Goal: Complete application form

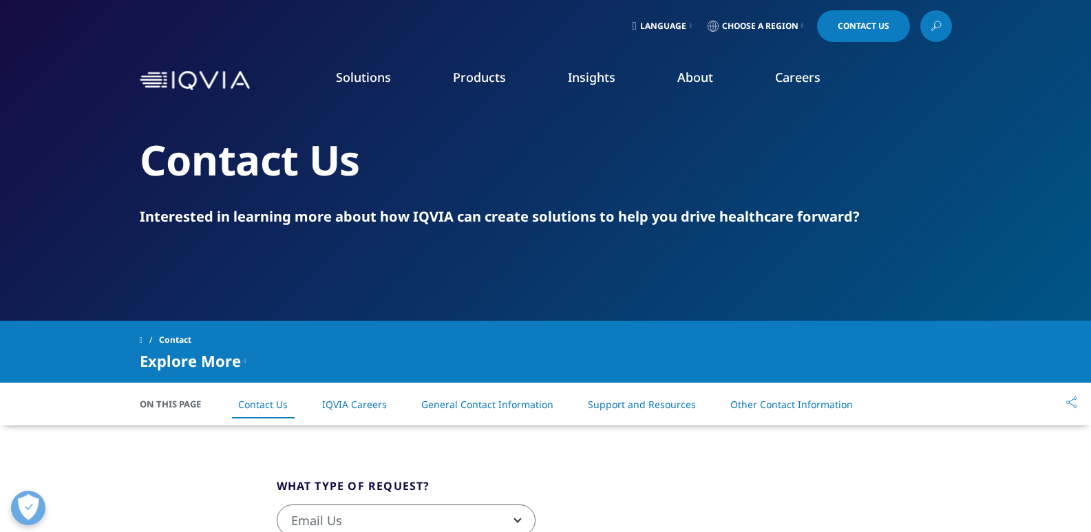
scroll to position [344, 0]
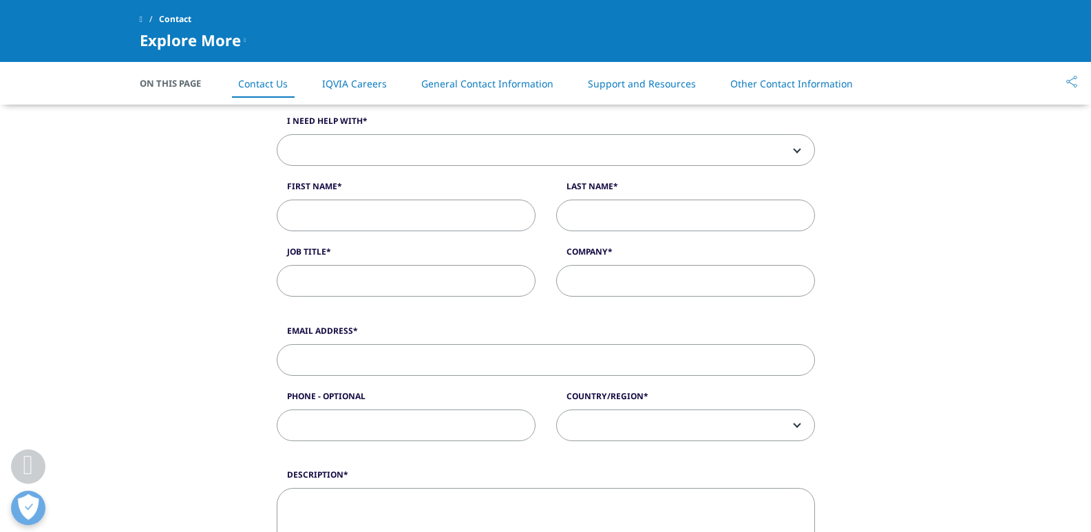
click at [316, 147] on span at bounding box center [545, 151] width 537 height 32
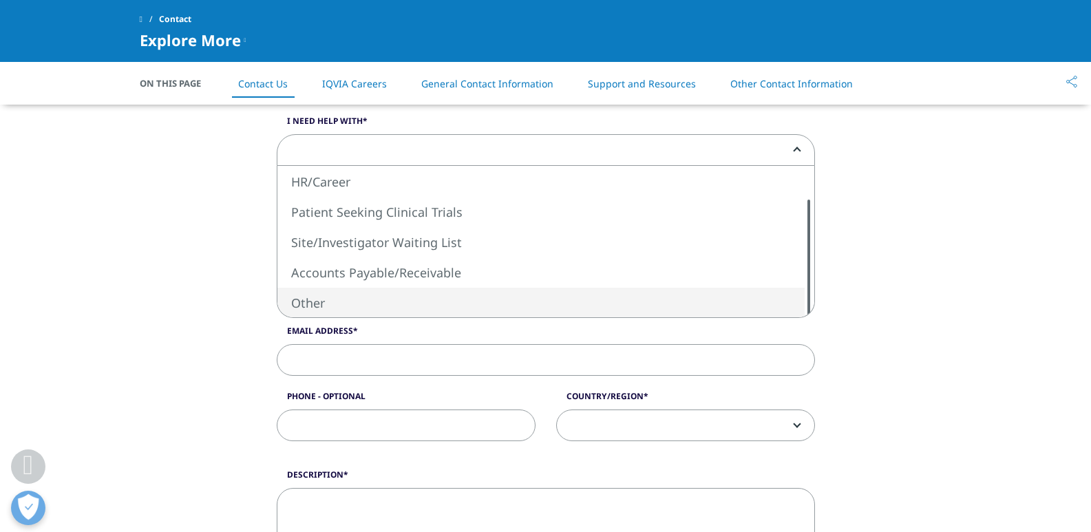
select select "Other"
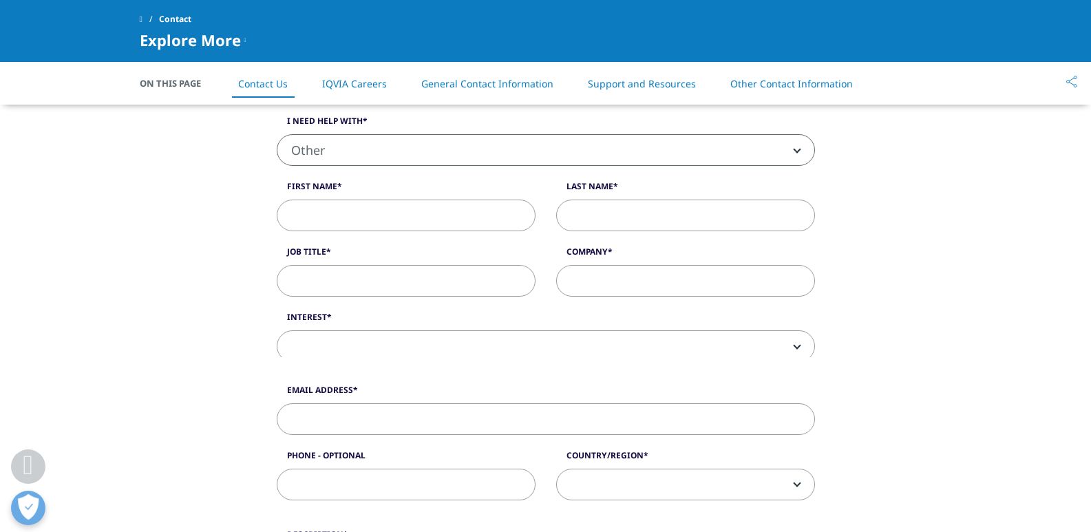
click at [343, 165] on span "Other" at bounding box center [545, 151] width 537 height 32
click at [205, 209] on div "What type of request? Email Us Request a Demo IQVIA Institute Inquiries Media I…" at bounding box center [546, 453] width 785 height 953
click at [326, 220] on input "First Name" at bounding box center [406, 216] width 259 height 32
type input "Qasim"
type input "Butt"
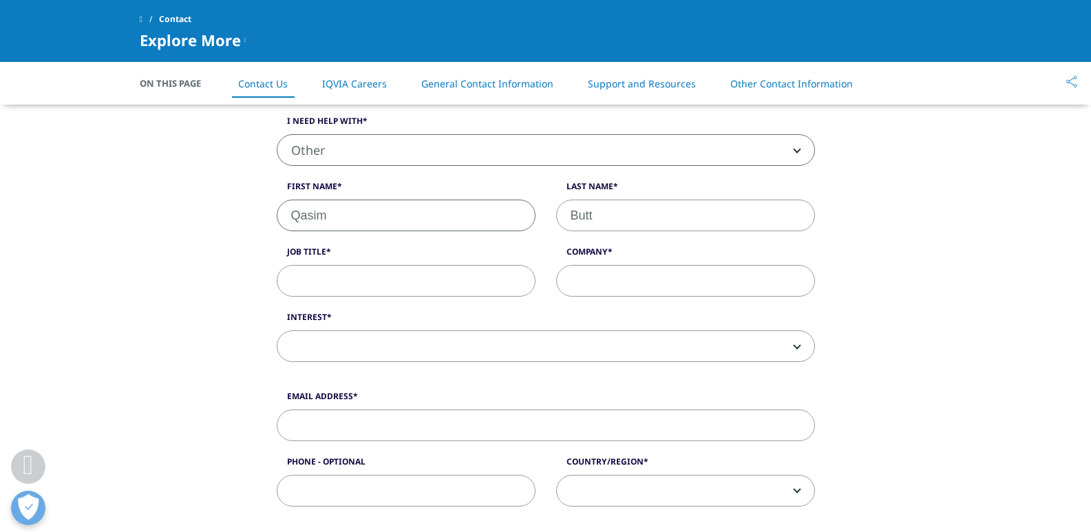
type input "Zaphyre"
type input "qasim@zaphyrellc.com"
type input "2029530680"
select select "[GEOGRAPHIC_DATA]"
click at [319, 273] on input "Job Title" at bounding box center [406, 281] width 259 height 32
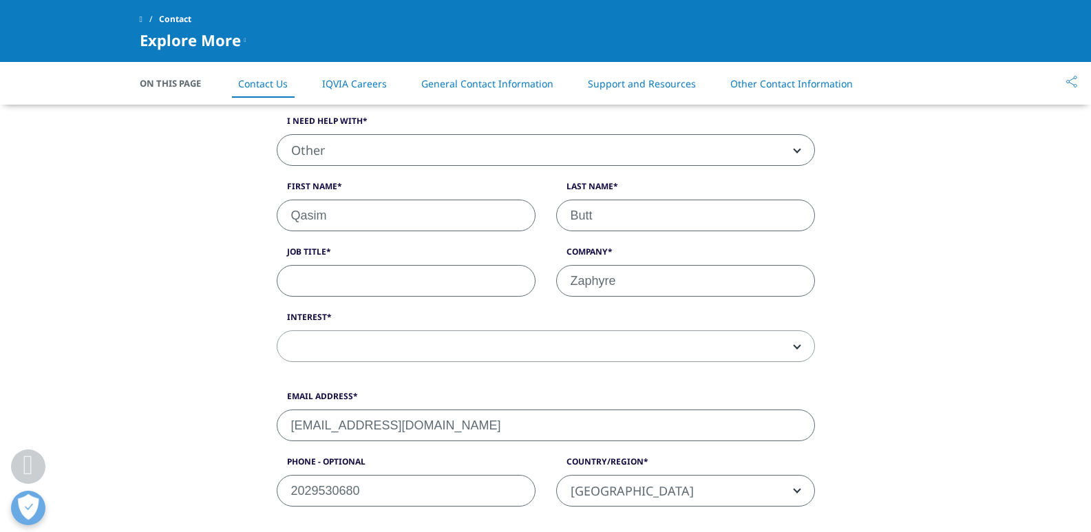
click at [362, 160] on span "Other" at bounding box center [545, 151] width 537 height 32
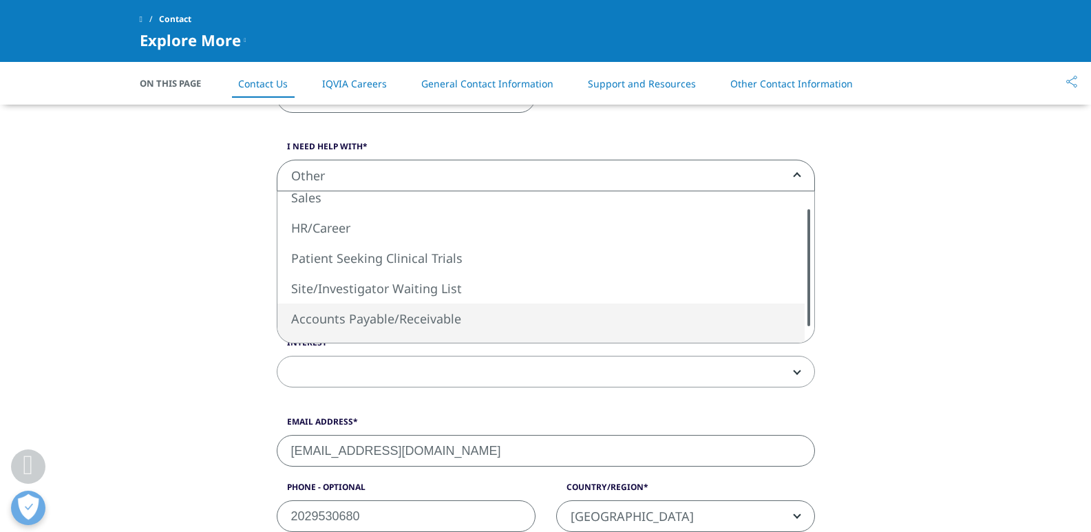
scroll to position [413, 0]
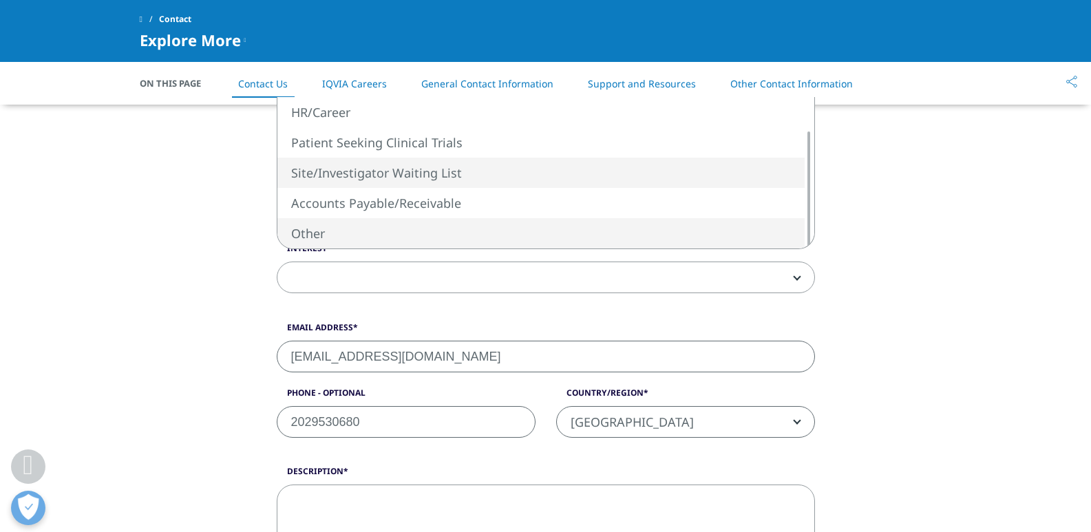
select select "Site/Investigator Waiting List"
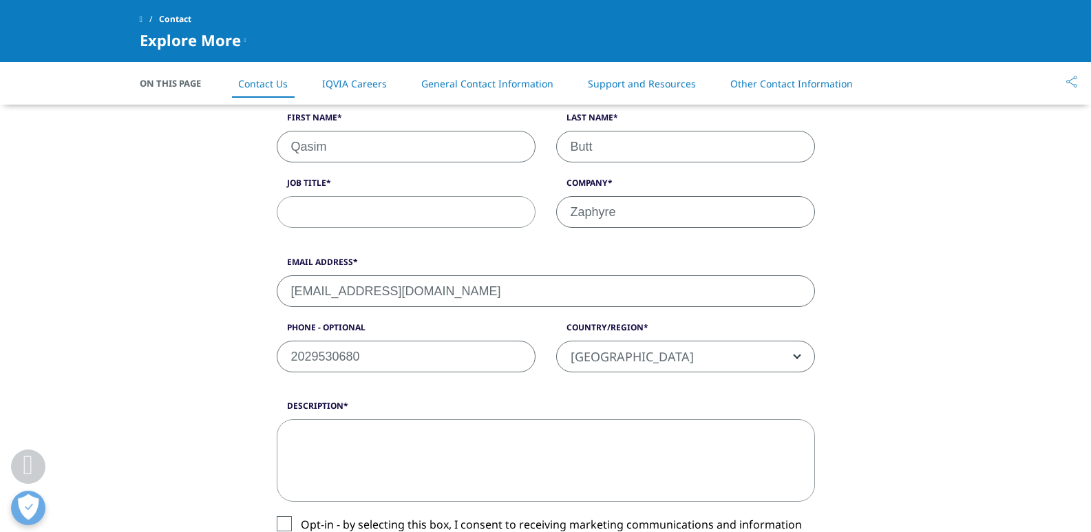
click at [324, 205] on input "Job Title" at bounding box center [406, 212] width 259 height 32
click at [422, 510] on div "Description Opt-in - by selecting this box, I consent to receiving marketing co…" at bounding box center [545, 485] width 559 height 171
click at [418, 481] on textarea "Description" at bounding box center [546, 460] width 538 height 83
paste textarea "Hi, Running a SaaS company is fast-paced — from onboarding new users and managi…"
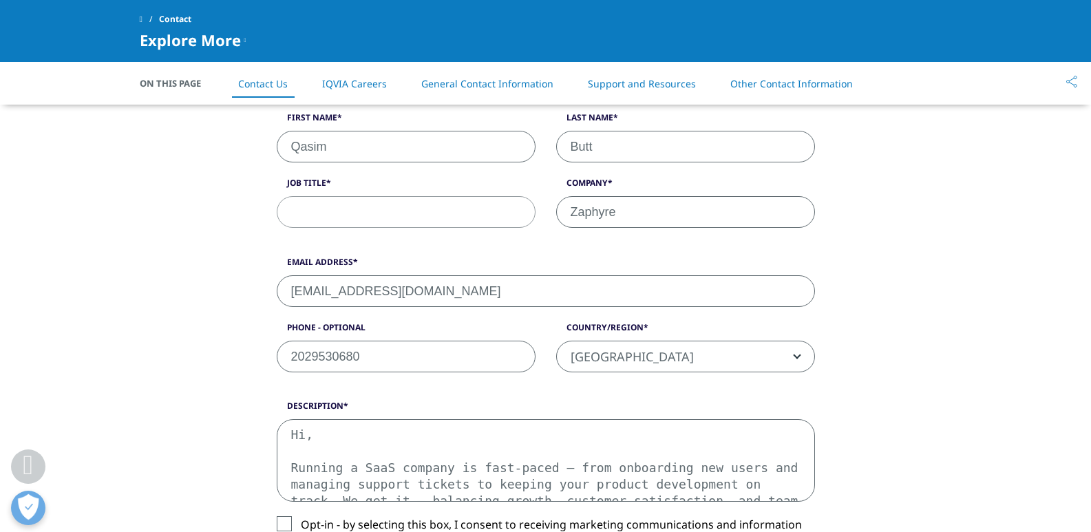
scroll to position [306, 0]
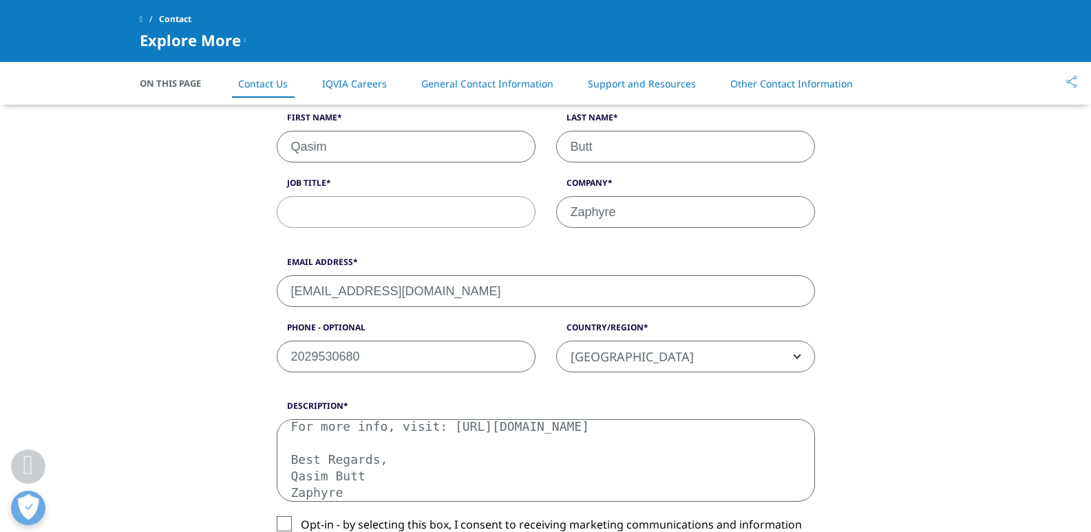
type textarea "Hi, Running a SaaS company is fast-paced — from onboarding new users and managi…"
click at [374, 222] on input "Job Title" at bounding box center [406, 212] width 259 height 32
paste input "Business Development Manager"
type input "Business Development Manager"
click at [406, 476] on textarea "Hi, Running a SaaS company is fast-paced — from onboarding new users and managi…" at bounding box center [546, 460] width 538 height 83
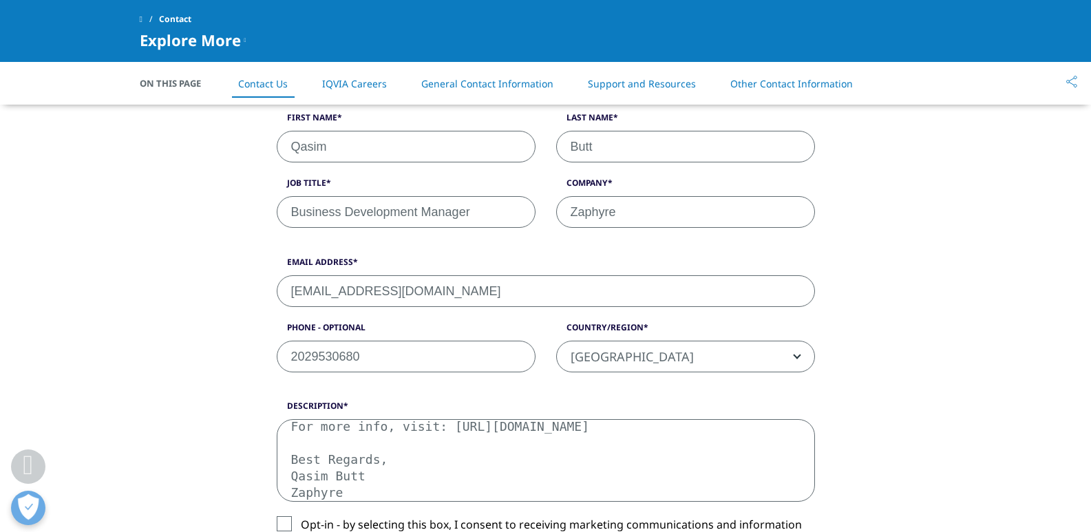
scroll to position [689, 0]
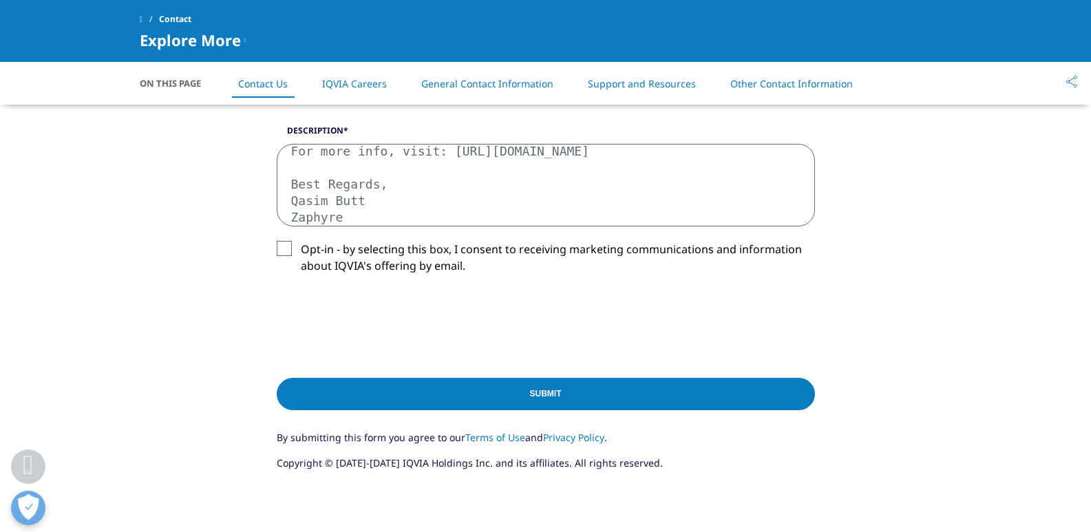
click at [360, 258] on label "Opt-in - by selecting this box, I consent to receiving marketing communications…" at bounding box center [546, 261] width 538 height 41
click at [301, 241] on input "Opt-in - by selecting this box, I consent to receiving marketing communications…" at bounding box center [301, 241] width 0 height 0
click at [530, 385] on input "Submit" at bounding box center [546, 394] width 538 height 32
